Goal: Use online tool/utility: Utilize a website feature to perform a specific function

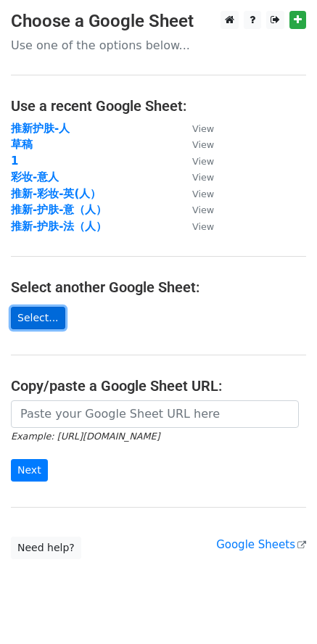
click at [44, 318] on link "Select..." at bounding box center [38, 318] width 54 height 22
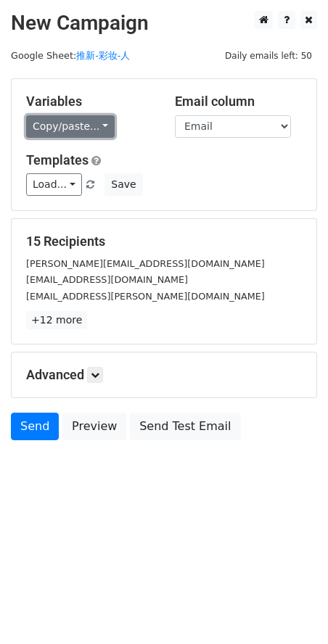
click at [96, 123] on link "Copy/paste..." at bounding box center [70, 126] width 88 height 22
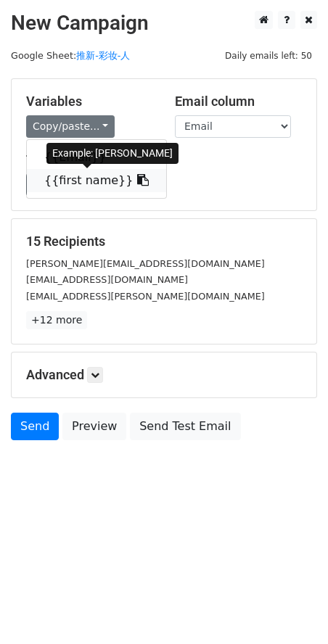
click at [95, 180] on link "{{first name}}" at bounding box center [96, 180] width 139 height 23
